Goal: Ask a question: Seek information or help from site administrators or community

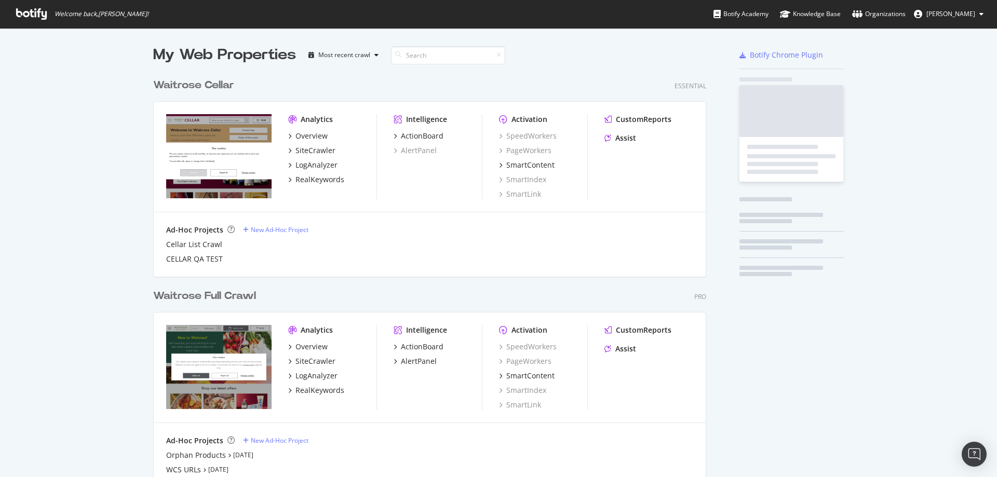
scroll to position [447, 554]
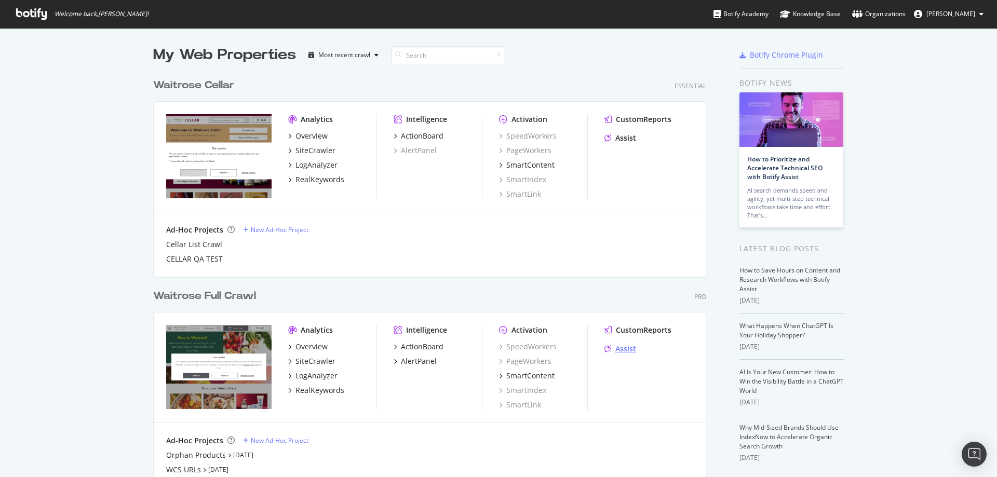
click at [626, 349] on div "Assist" at bounding box center [625, 349] width 21 height 10
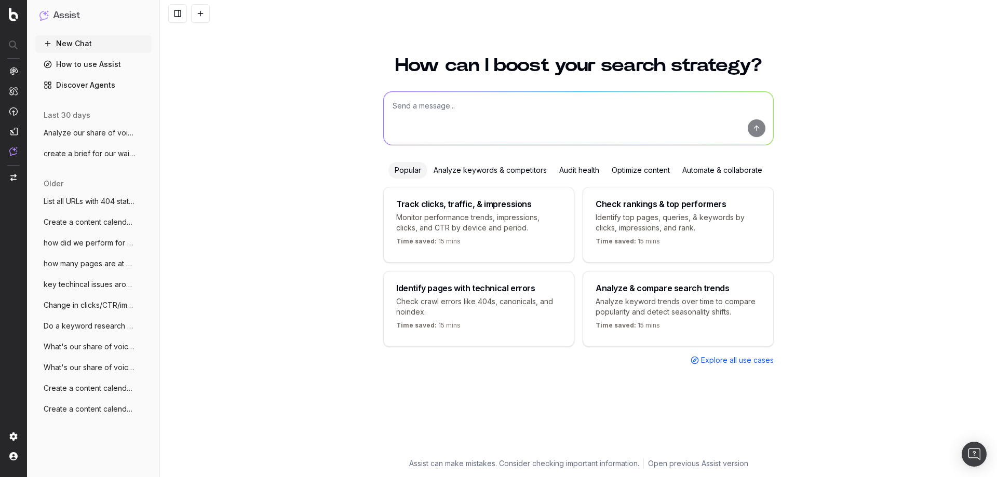
click at [454, 91] on div at bounding box center [578, 118] width 391 height 54
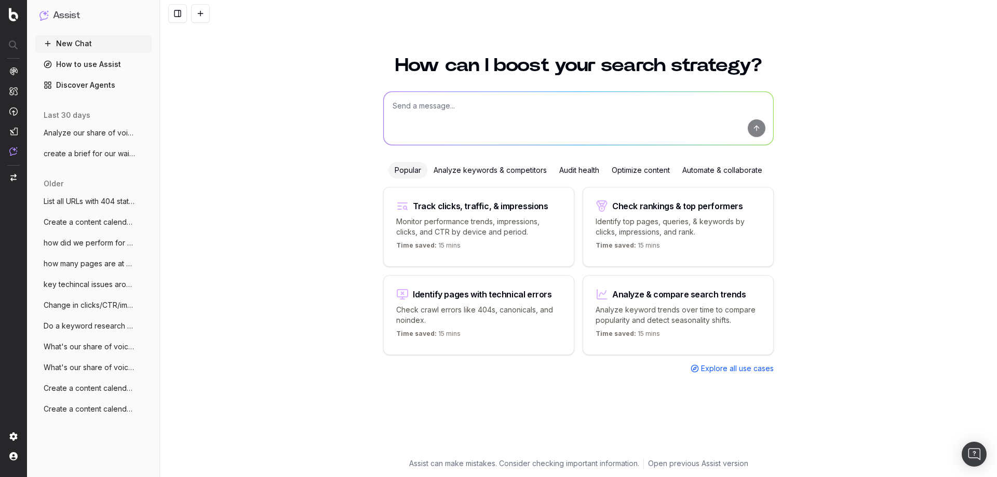
click at [454, 103] on textarea at bounding box center [578, 118] width 389 height 53
paste textarea "We have developed a new proposition which has internally been called "Grazing P…"
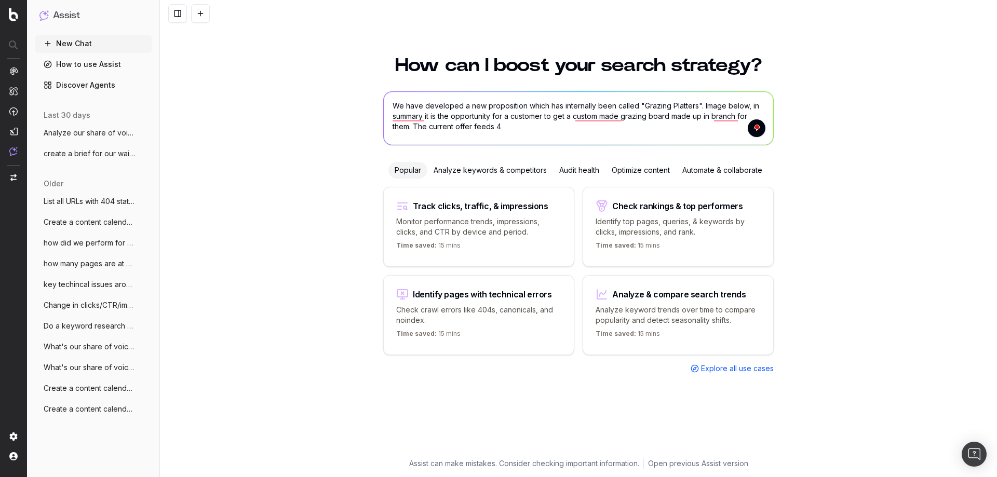
click at [587, 133] on textarea "We have developed a new proposition which has internally been called "Grazing P…" at bounding box center [578, 118] width 389 height 53
paste textarea "The question now is what is the right customer facing name for these products,"
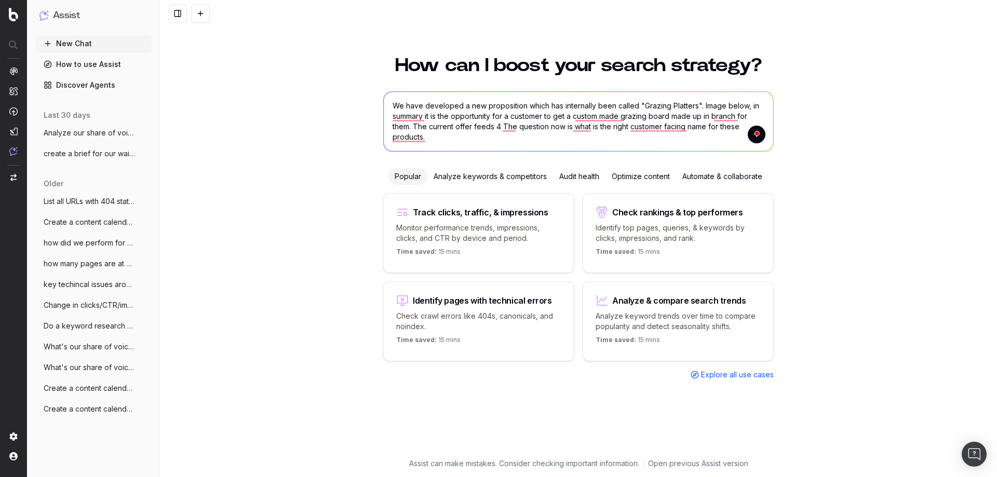
click at [704, 141] on textarea "We have developed a new proposition which has internally been called "Grazing P…" at bounding box center [578, 121] width 389 height 59
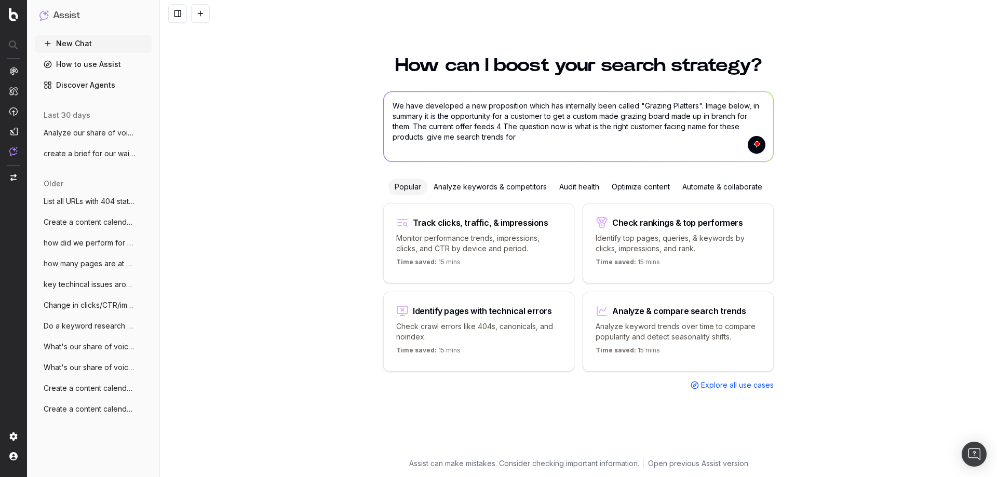
paste textarea "Deli Box Grazing Box Deli Platter Grazing Platter"
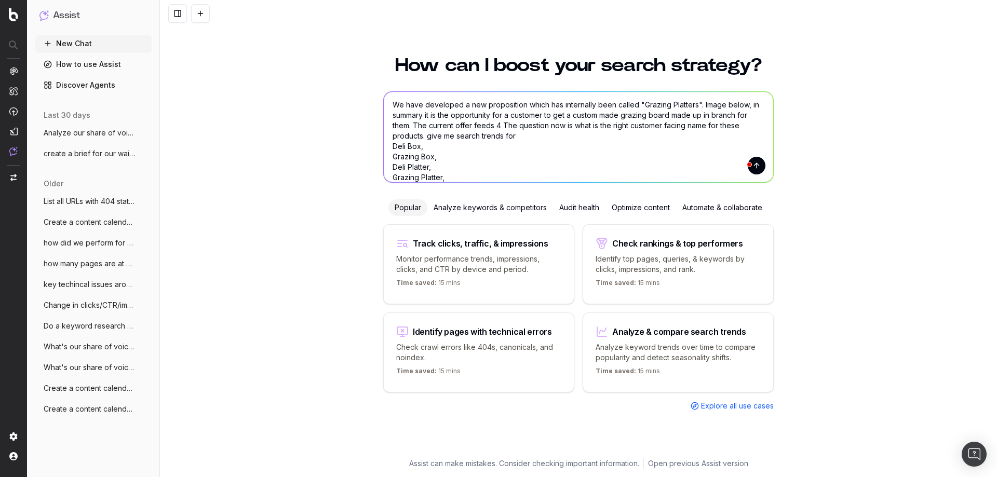
scroll to position [11, 0]
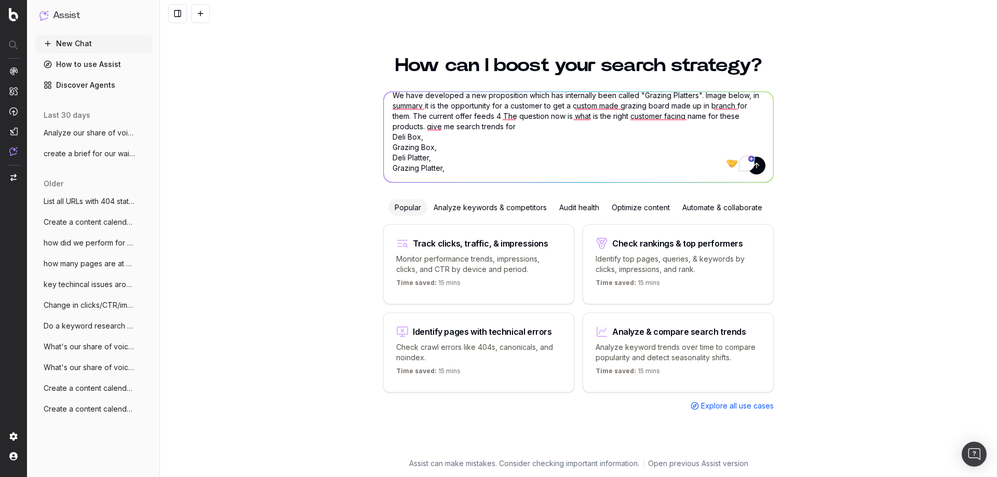
paste textarea "Charcuterie platter"
type textarea "We have developed a new proposition which has internally been called "Grazing P…"
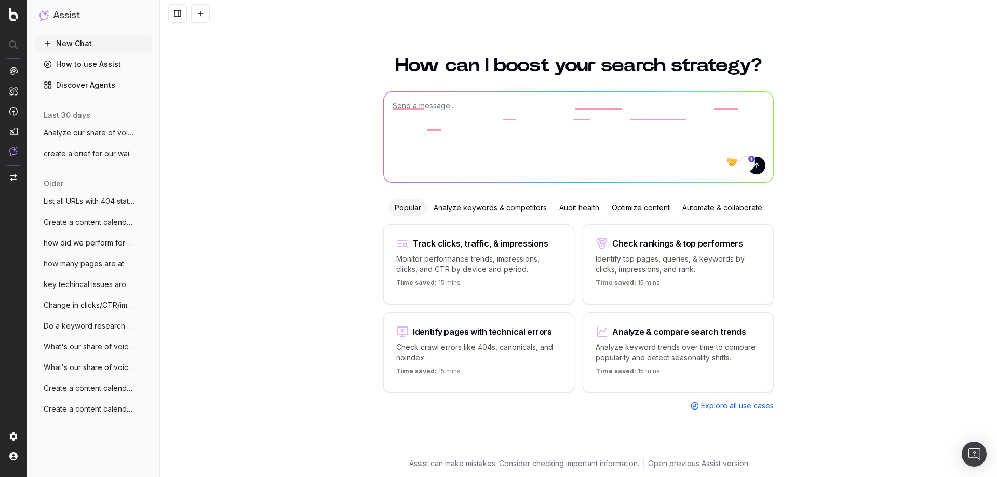
scroll to position [0, 0]
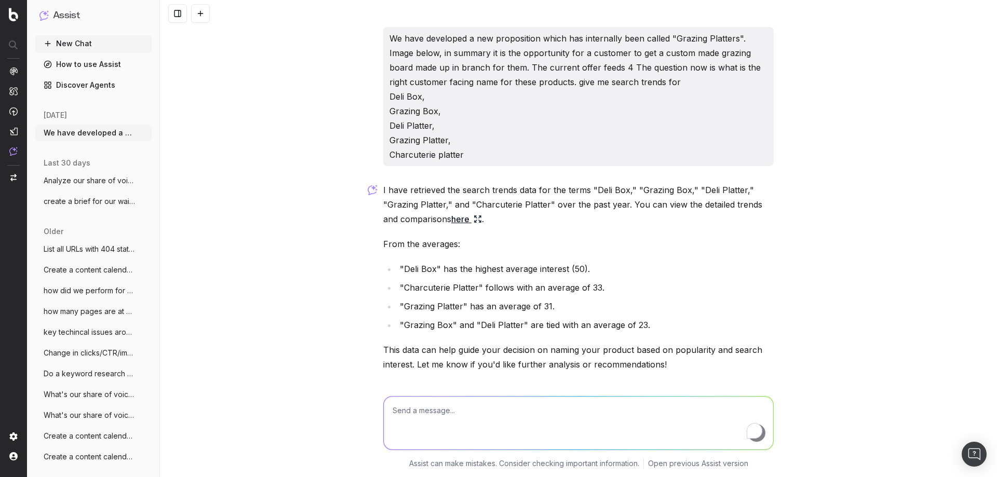
scroll to position [57, 0]
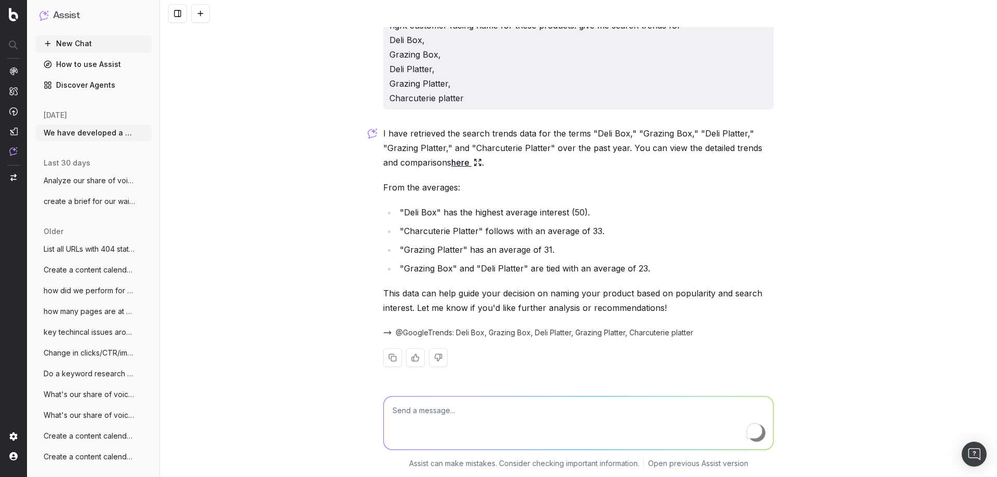
click at [514, 333] on span "@GoogleTrends: Deli Box, Grazing Box, Deli Platter, Grazing Platter, Charcuteri…" at bounding box center [545, 333] width 298 height 10
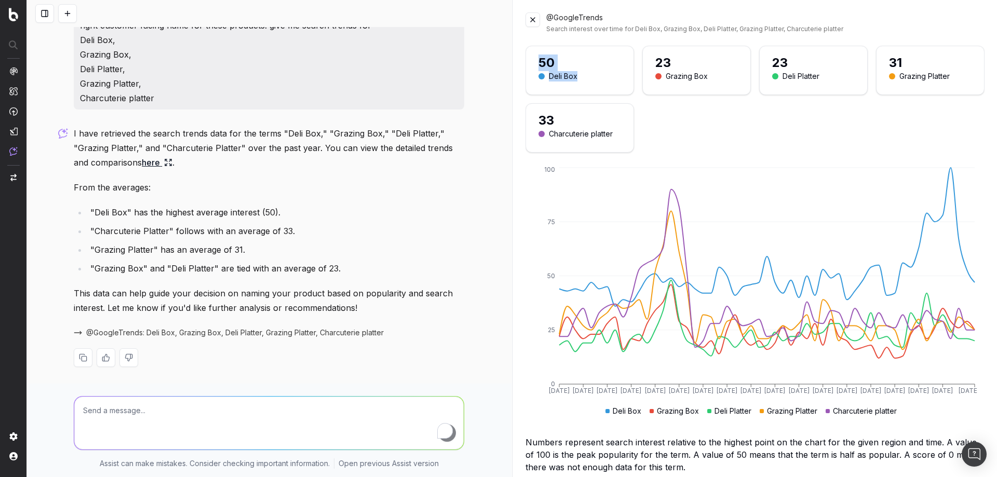
drag, startPoint x: 583, startPoint y: 72, endPoint x: 534, endPoint y: 68, distance: 49.5
click at [534, 68] on div "50 Deli Box" at bounding box center [579, 70] width 107 height 48
click at [539, 64] on div "50" at bounding box center [580, 63] width 83 height 17
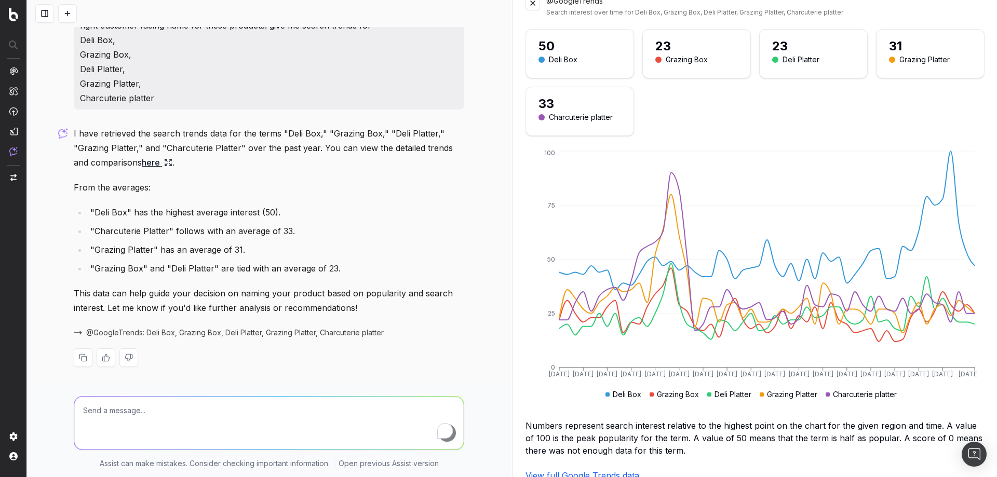
scroll to position [0, 0]
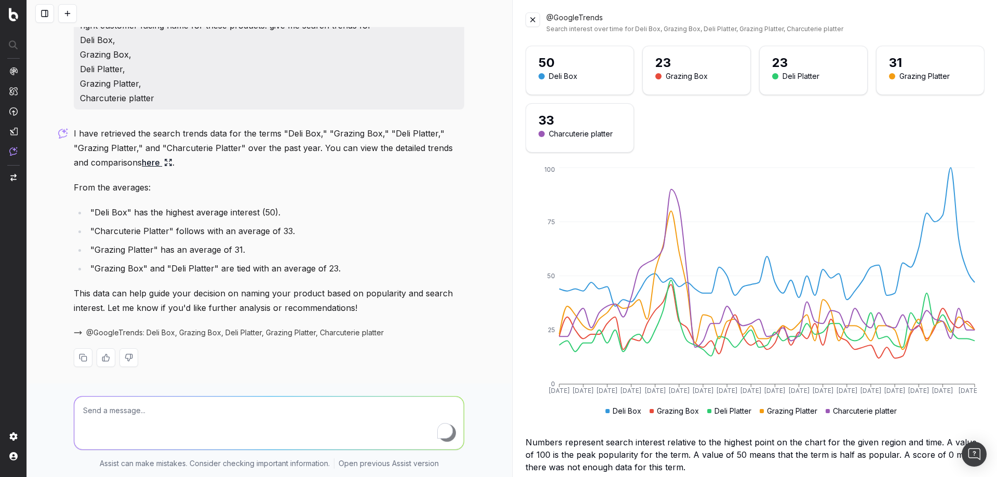
click at [591, 63] on div "50" at bounding box center [580, 63] width 83 height 17
click at [899, 66] on div "31" at bounding box center [930, 63] width 83 height 17
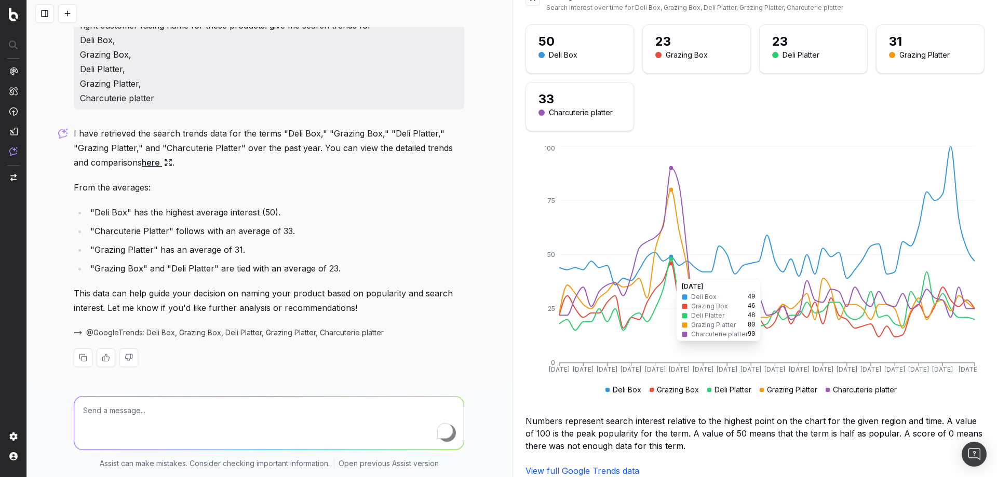
scroll to position [33, 0]
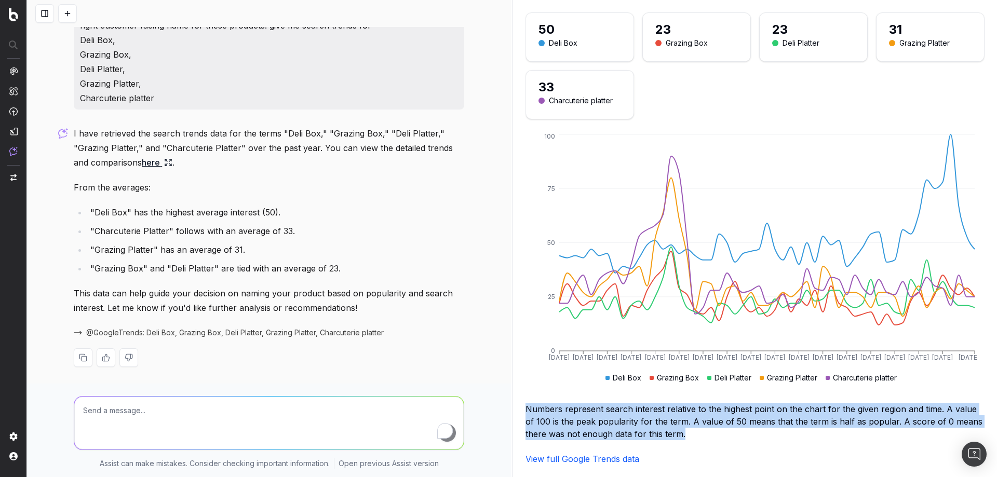
drag, startPoint x: 705, startPoint y: 429, endPoint x: 556, endPoint y: 452, distance: 151.3
click at [527, 409] on div "Numbers represent search interest relative to the highest point on the chart fo…" at bounding box center [756, 421] width 460 height 37
click at [576, 456] on link "View full Google Trends data" at bounding box center [583, 459] width 114 height 10
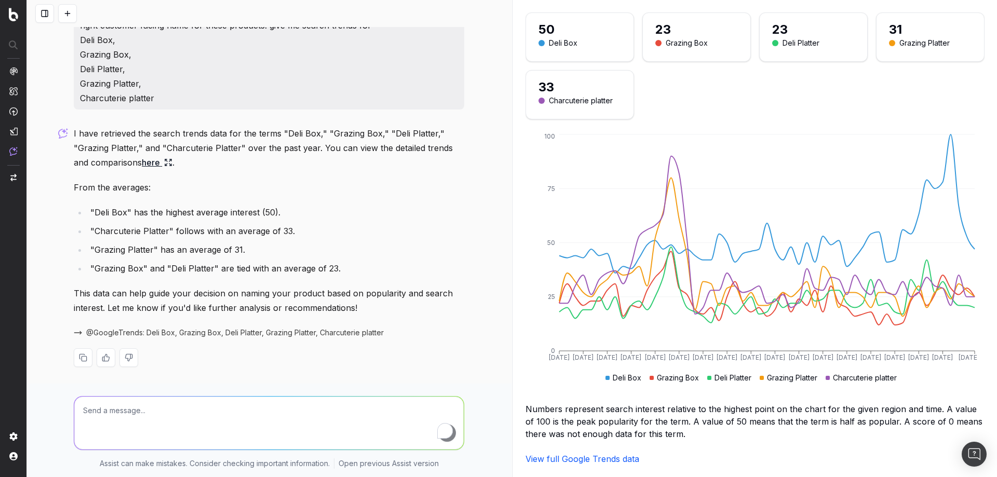
click at [292, 409] on textarea "To enrich screen reader interactions, please activate Accessibility in Grammarl…" at bounding box center [268, 423] width 389 height 53
type textarea "now give me just the uk"
click at [187, 398] on textarea "now give me just the uk" at bounding box center [268, 423] width 389 height 53
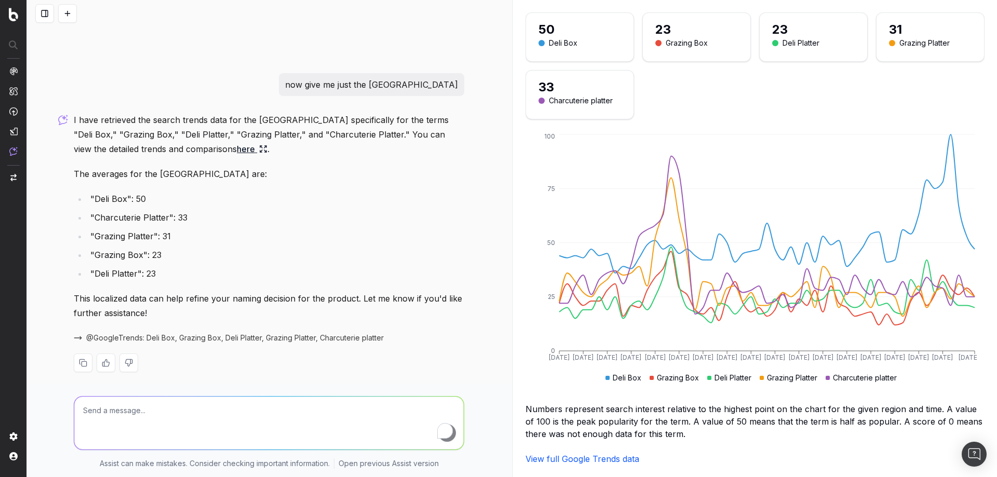
scroll to position [372, 0]
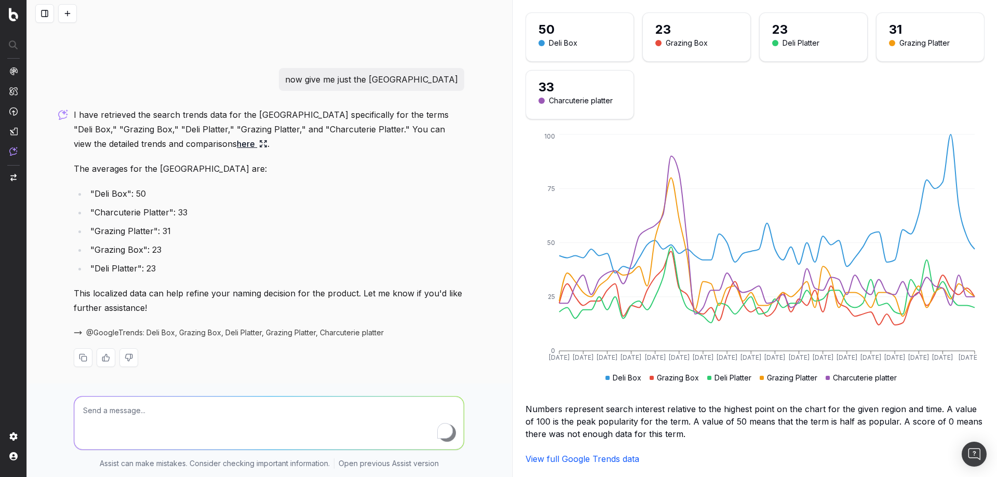
click at [195, 328] on span "@GoogleTrends: Deli Box, Grazing Box, Deli Platter, Grazing Platter, Charcuteri…" at bounding box center [235, 333] width 298 height 10
click at [261, 328] on span "@GoogleTrends: Deli Box, Grazing Box, Deli Platter, Grazing Platter, Charcuteri…" at bounding box center [235, 333] width 298 height 10
click at [585, 459] on link "View full Google Trends data" at bounding box center [583, 459] width 114 height 10
